Goal: Task Accomplishment & Management: Use online tool/utility

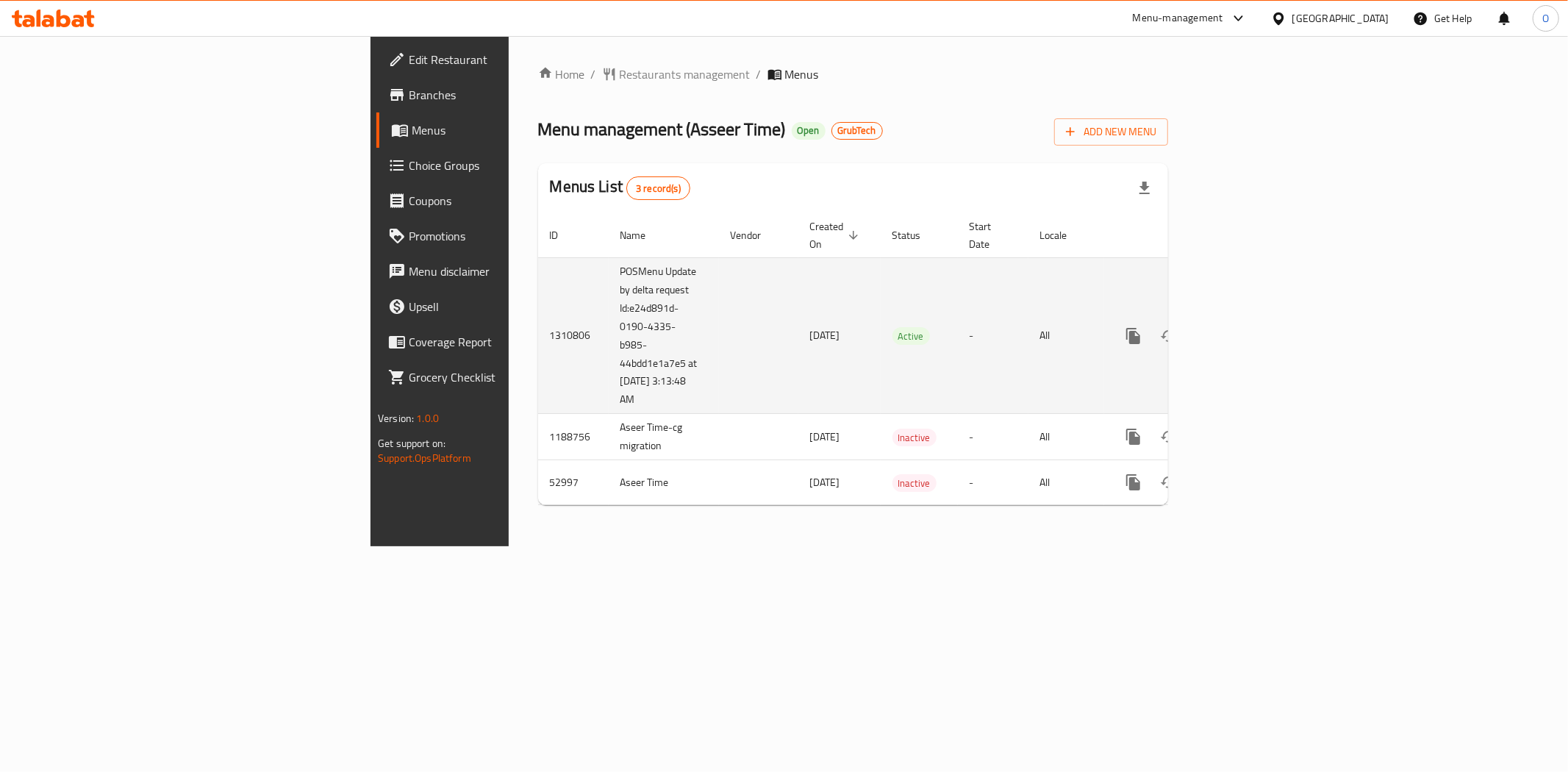
click at [1248, 327] on icon "enhanced table" at bounding box center [1239, 336] width 18 height 18
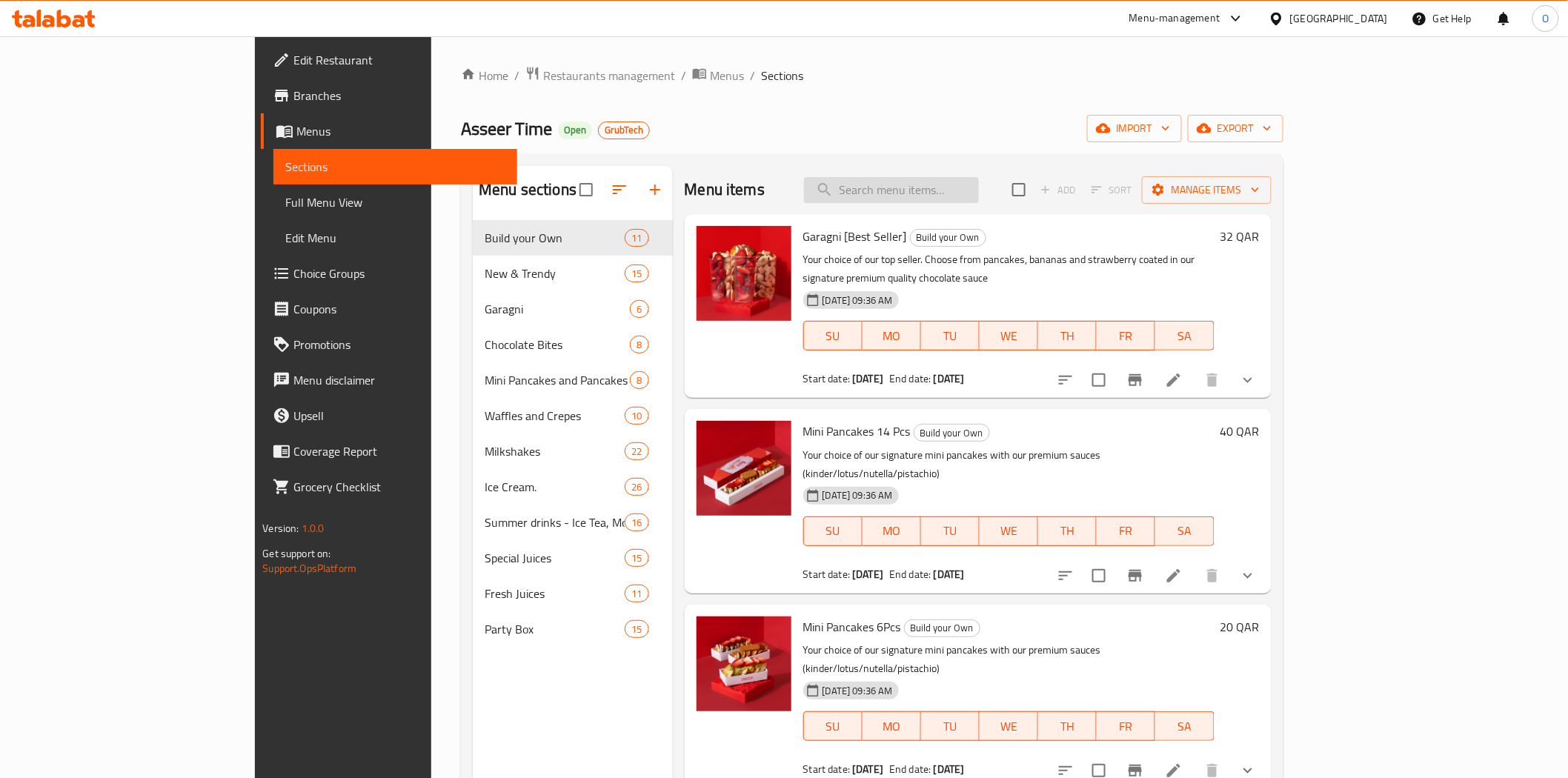
click at [939, 179] on input "search" at bounding box center [891, 190] width 175 height 26
paste input "Mojito party box"
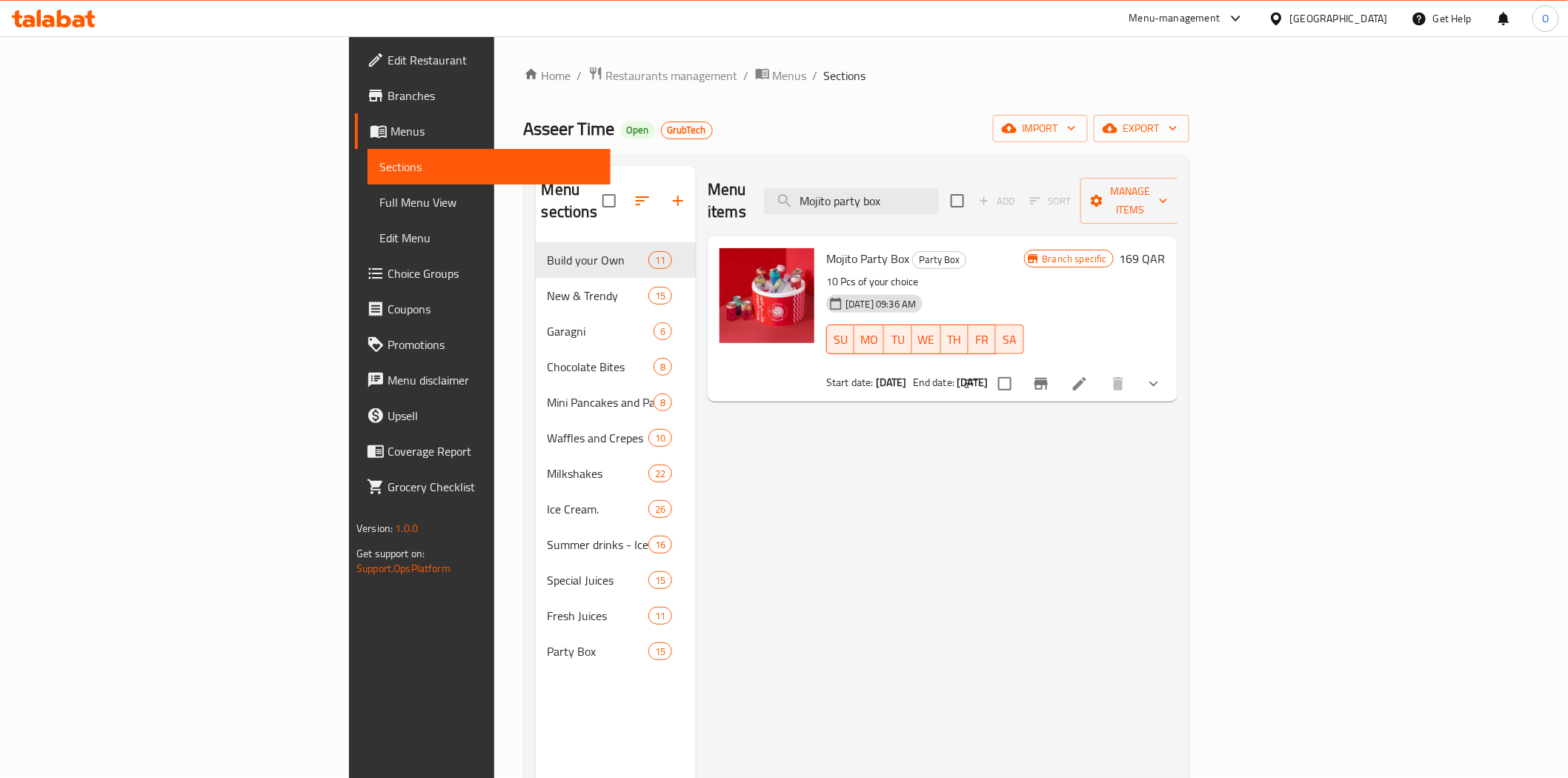
paste input "Ice cream"
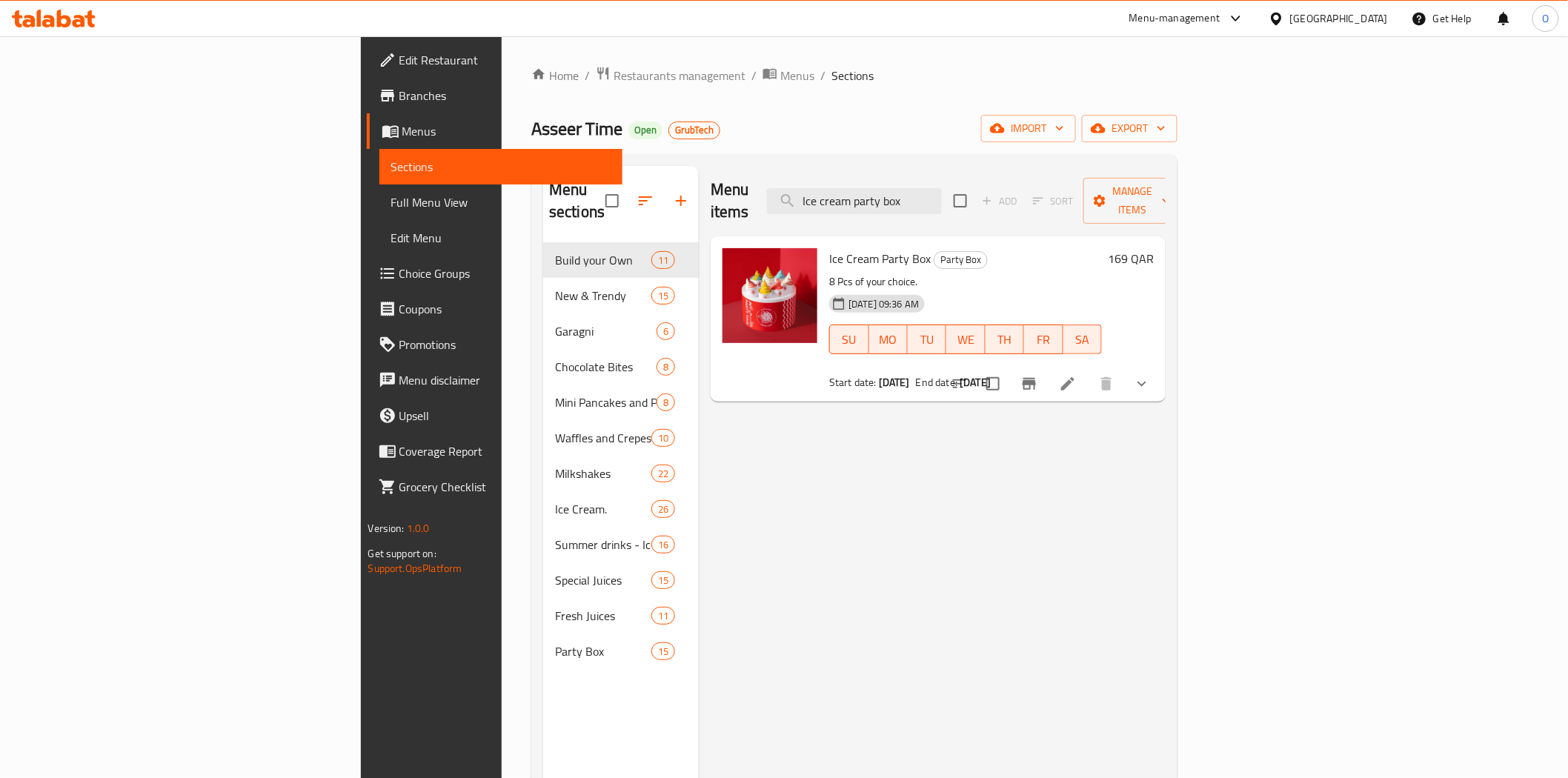
paste input "Mini juice party"
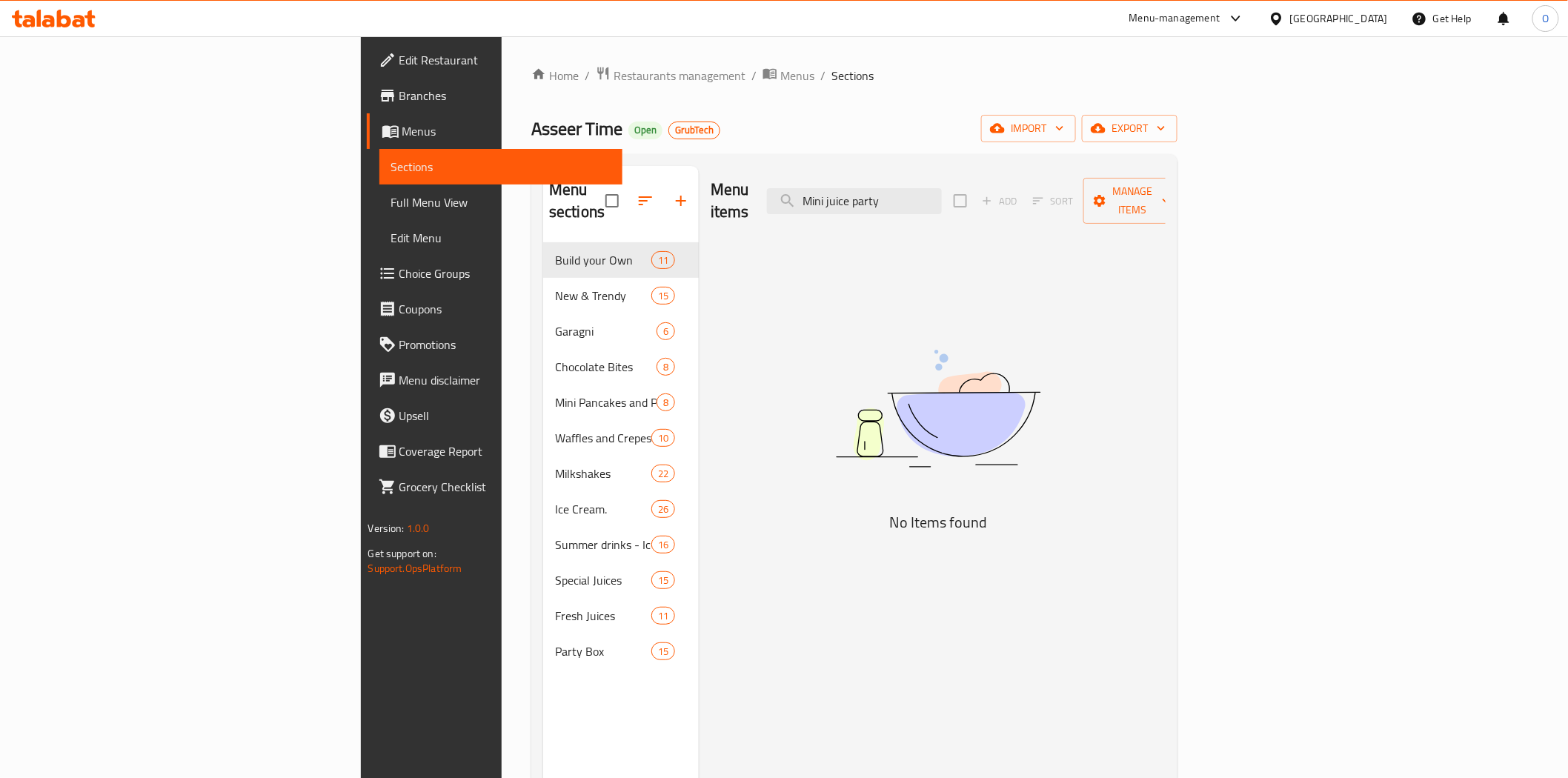
type input "Mini juice party"
click at [399, 97] on span "Branches" at bounding box center [504, 95] width 211 height 18
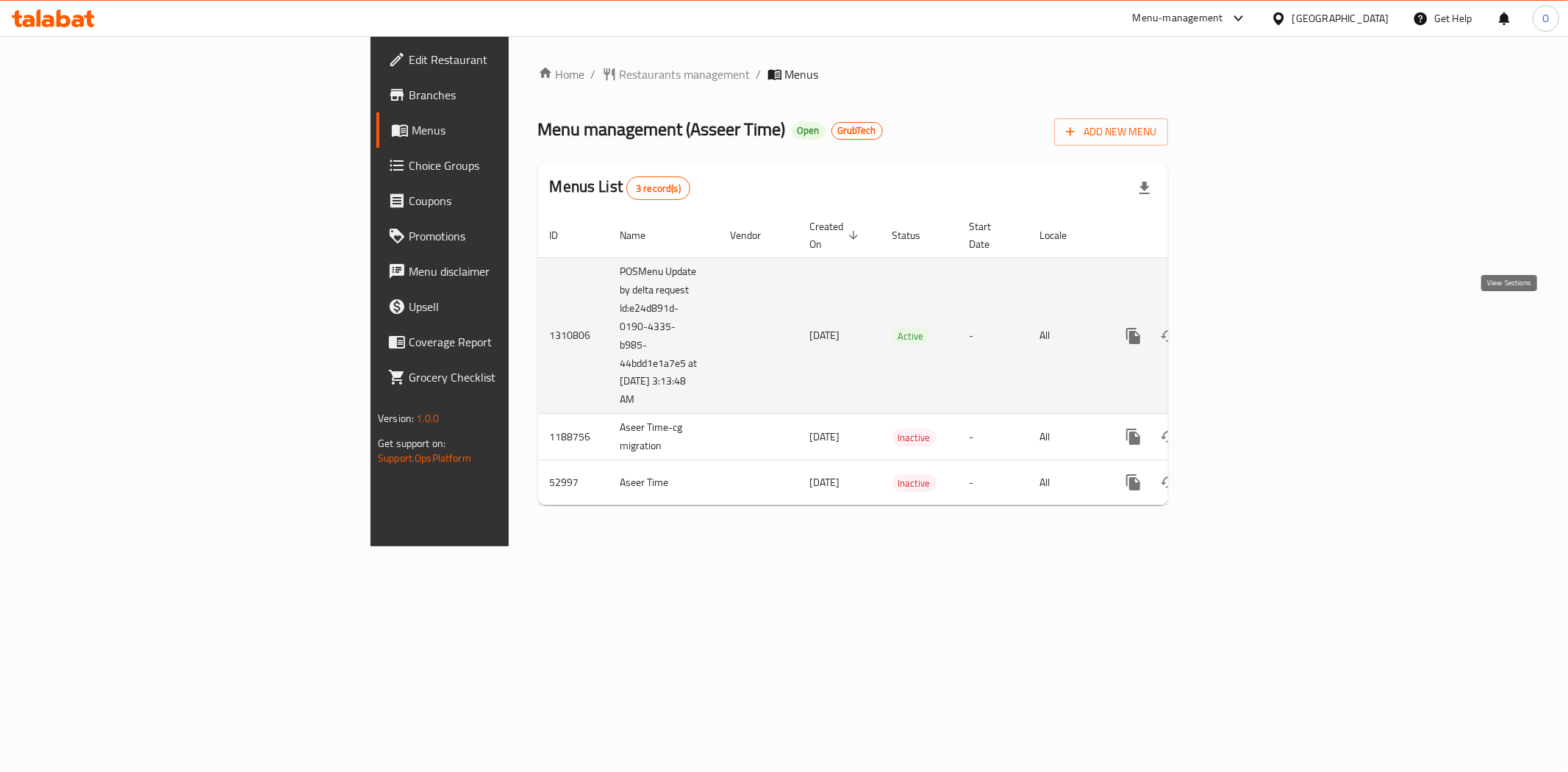
click at [1248, 327] on icon "enhanced table" at bounding box center [1239, 336] width 18 height 18
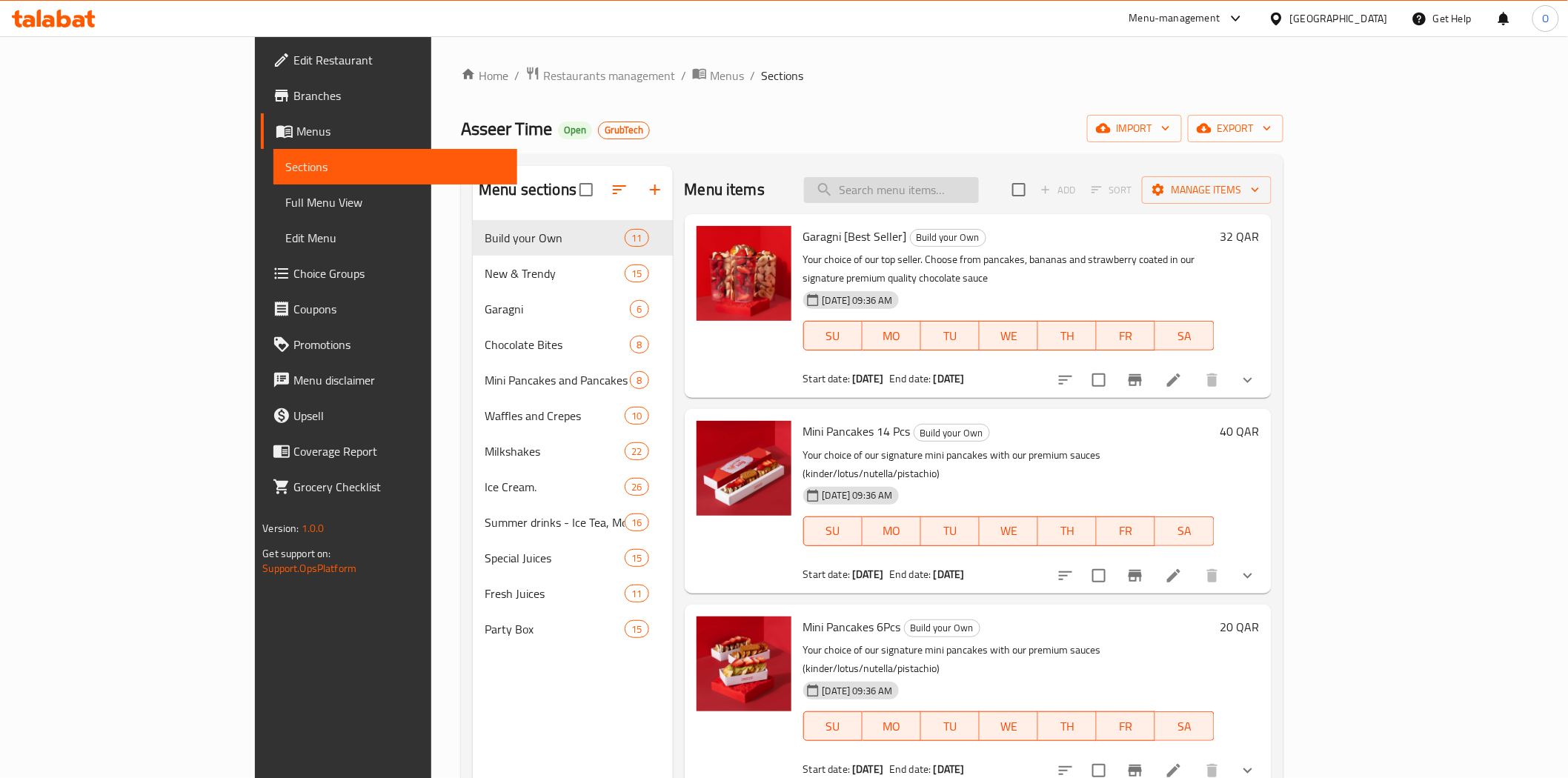
click at [967, 191] on input "search" at bounding box center [891, 190] width 175 height 26
paste input "Mini juice party"
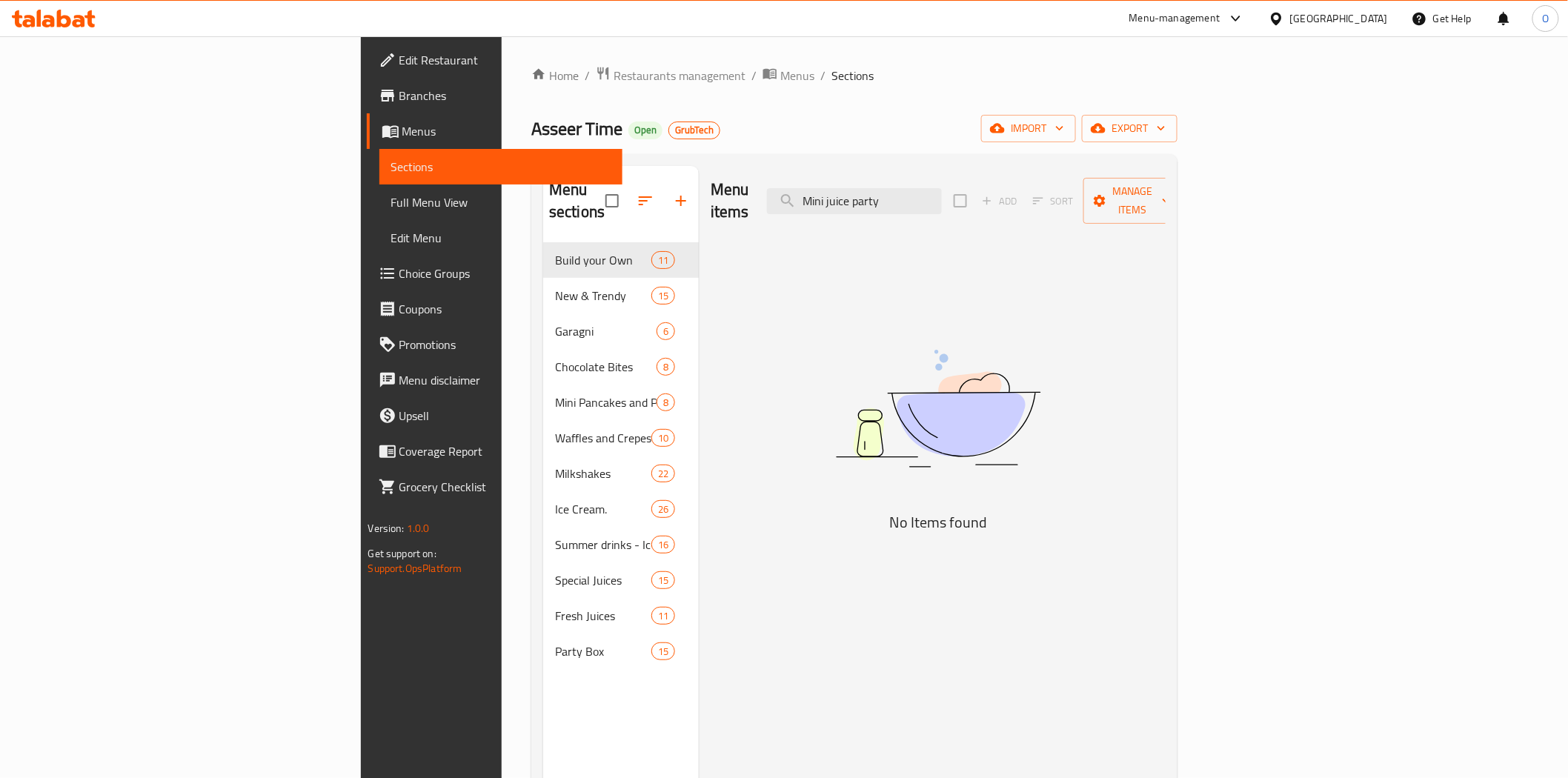
type input "Mini juice party"
click at [402, 128] on span "Menus" at bounding box center [506, 131] width 208 height 18
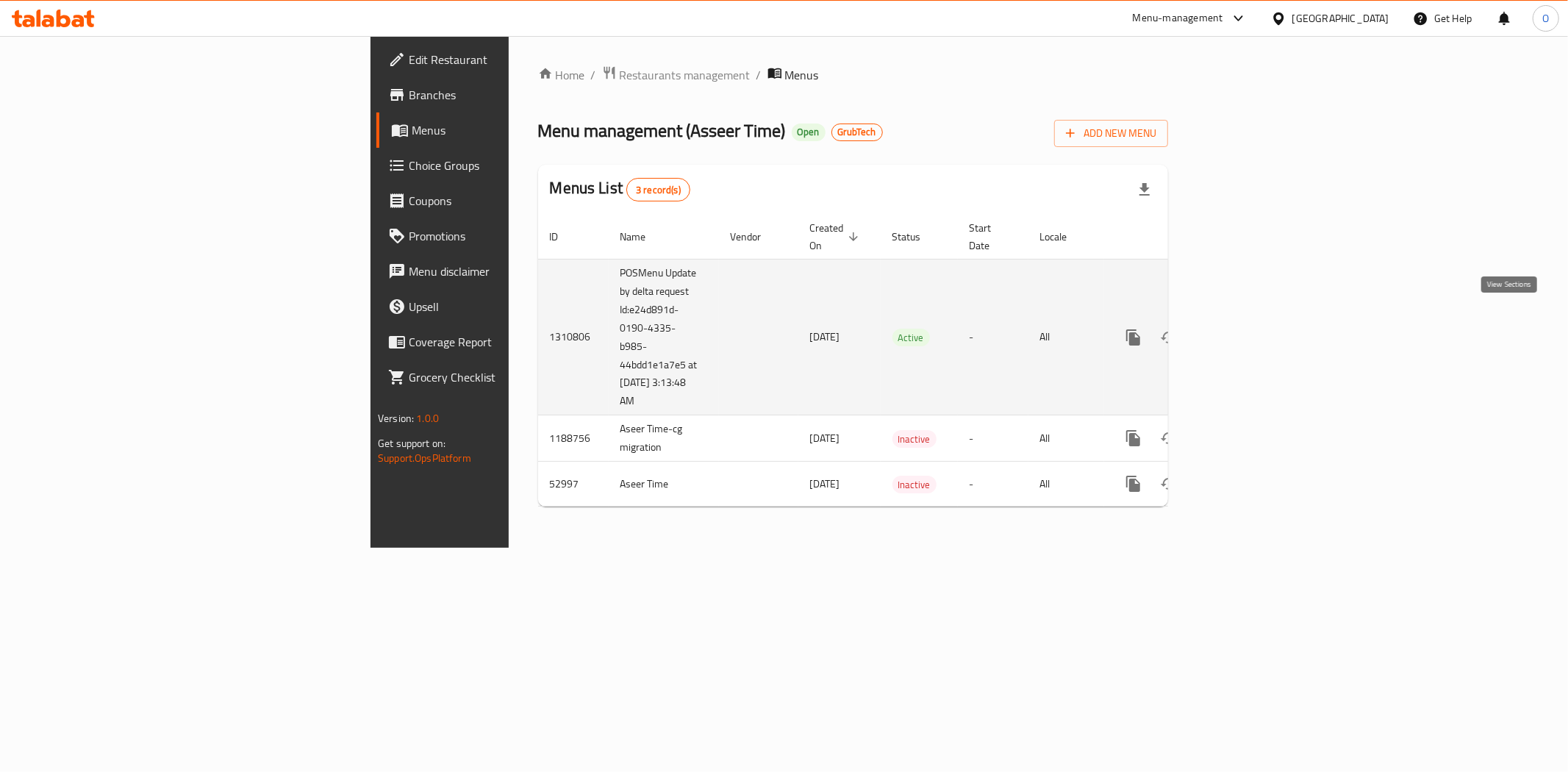
click at [1248, 329] on icon "enhanced table" at bounding box center [1239, 337] width 18 height 18
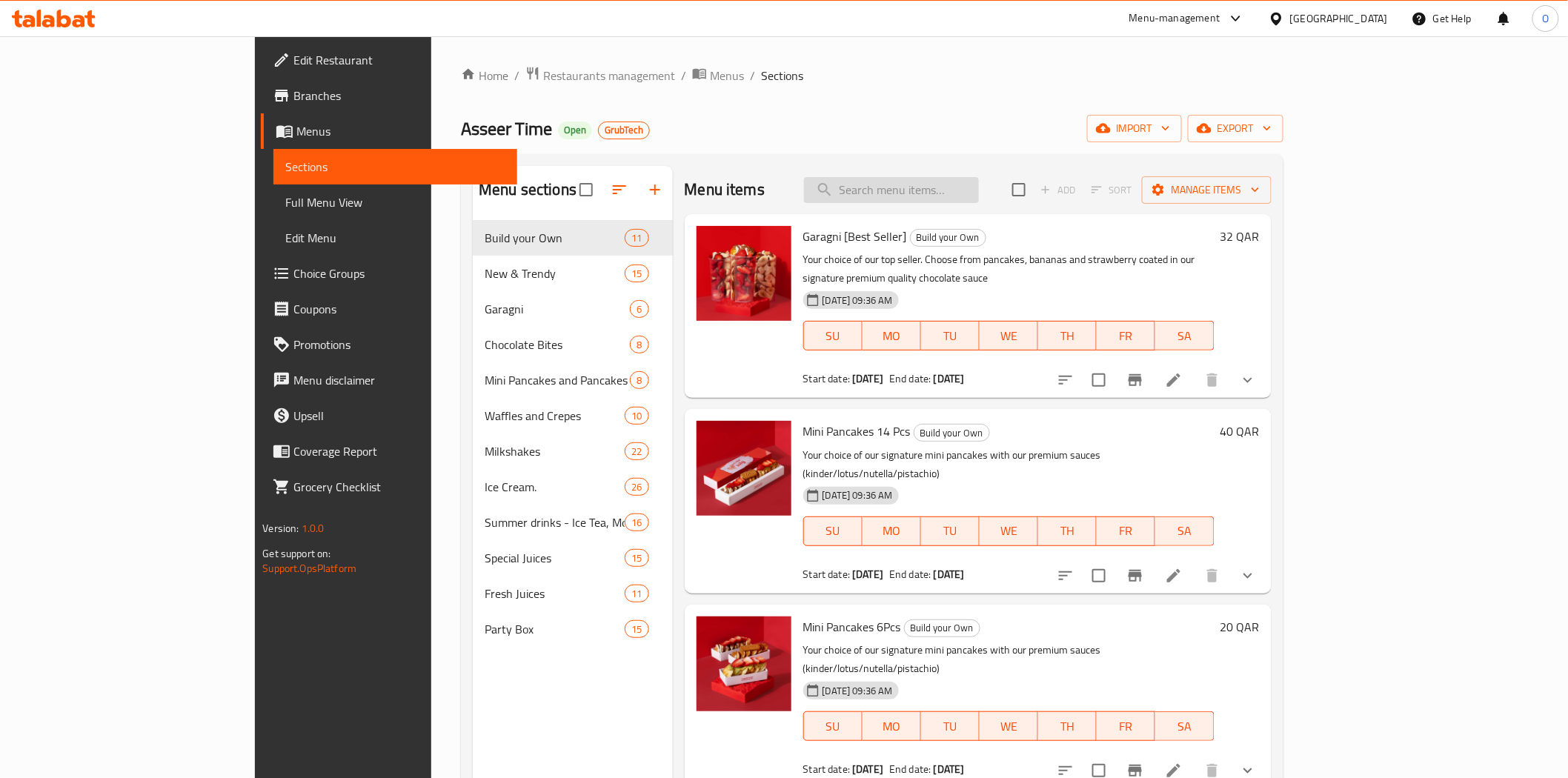
click at [939, 182] on input "search" at bounding box center [891, 190] width 175 height 26
paste input "Mojito party box"
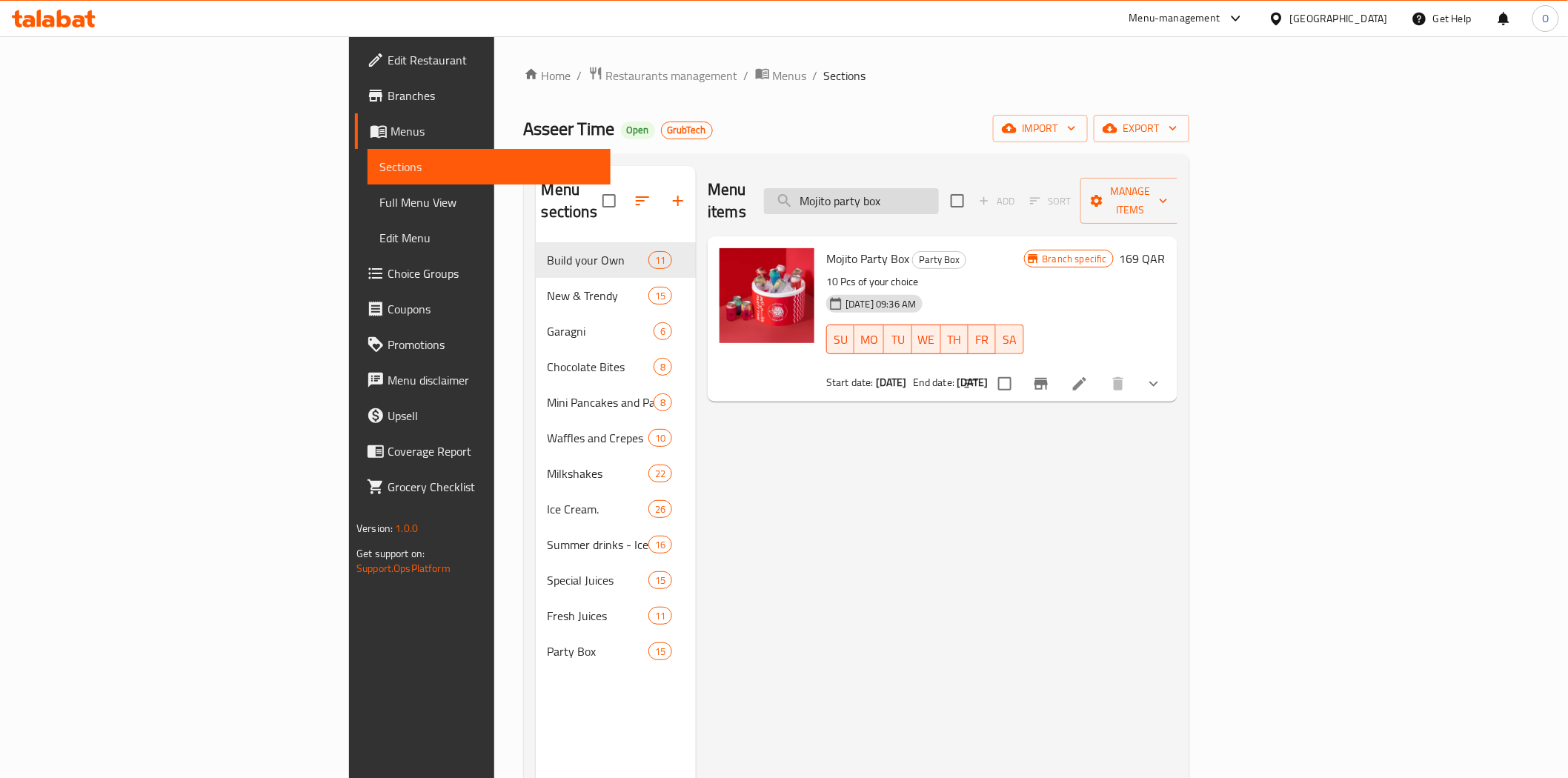
click at [939, 197] on input "Mojito party box" at bounding box center [851, 201] width 175 height 26
paste input "Ice cream"
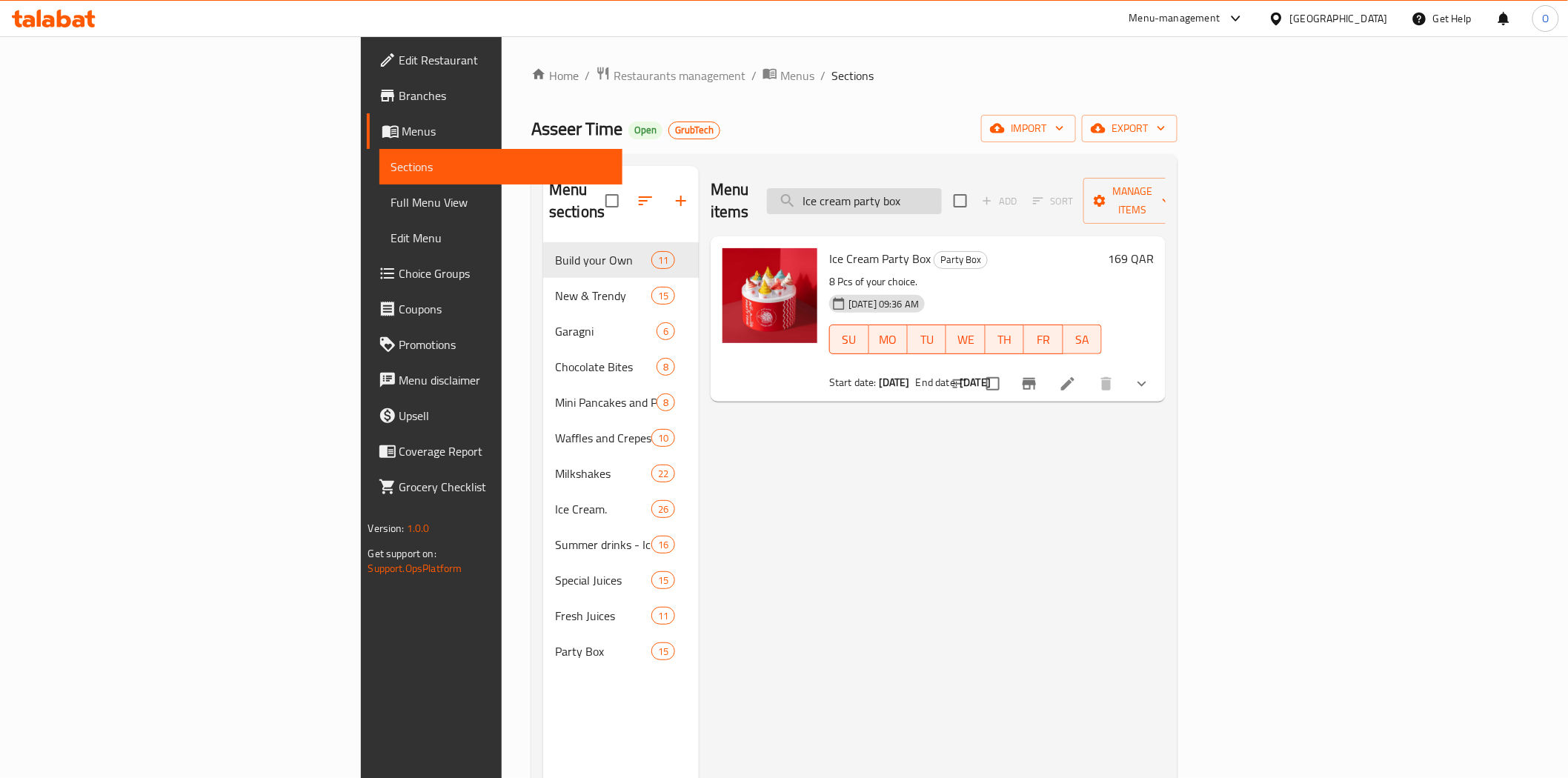
click at [942, 196] on input "Ice cream party box" at bounding box center [854, 201] width 175 height 26
paste input "Mini juice party"
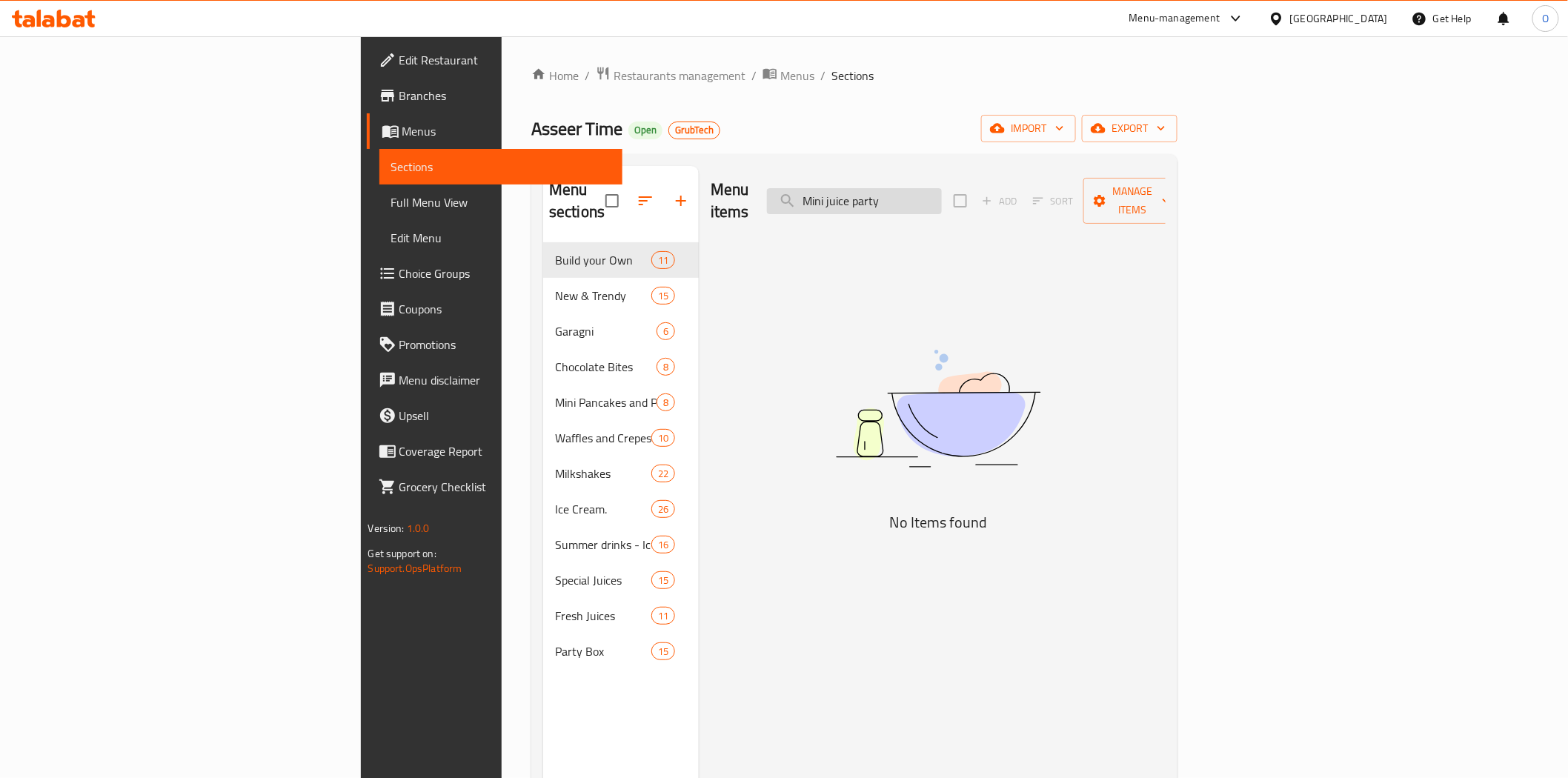
type input "Mini juice party"
click at [399, 102] on span "Branches" at bounding box center [504, 95] width 211 height 18
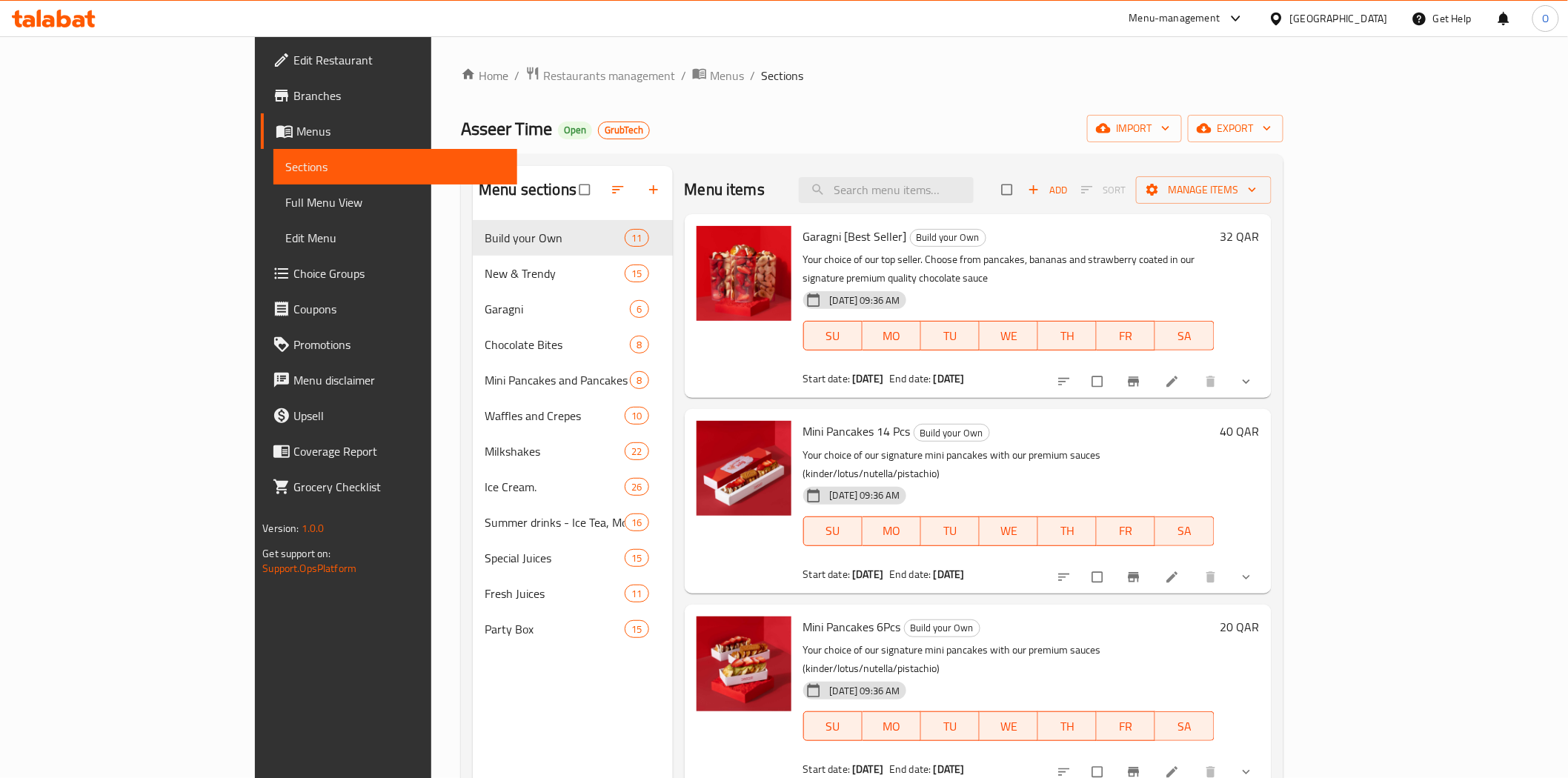
click at [1198, 17] on div "Menu-management" at bounding box center [1187, 18] width 139 height 35
click at [1220, 15] on div "Menu-management" at bounding box center [1174, 18] width 92 height 18
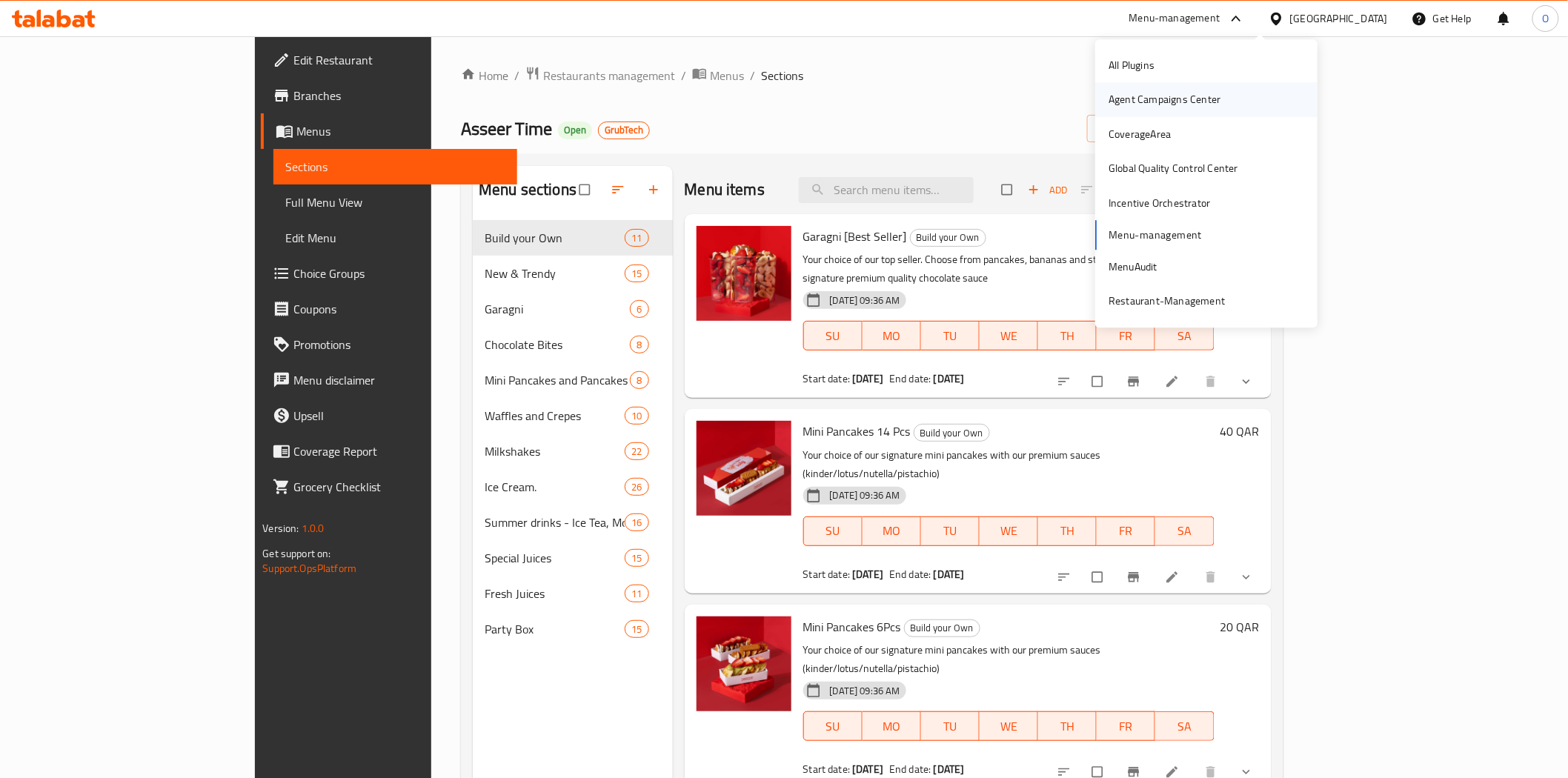
click at [1189, 96] on div "Agent Campaigns Center" at bounding box center [1164, 99] width 112 height 16
